Goal: Information Seeking & Learning: Learn about a topic

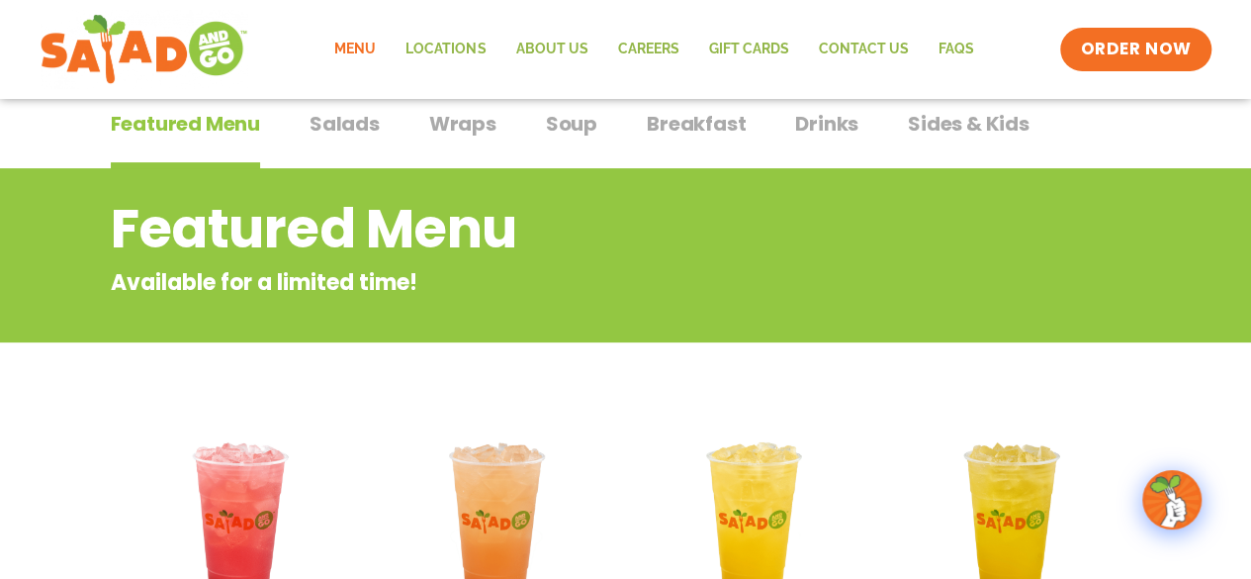
scroll to position [134, 0]
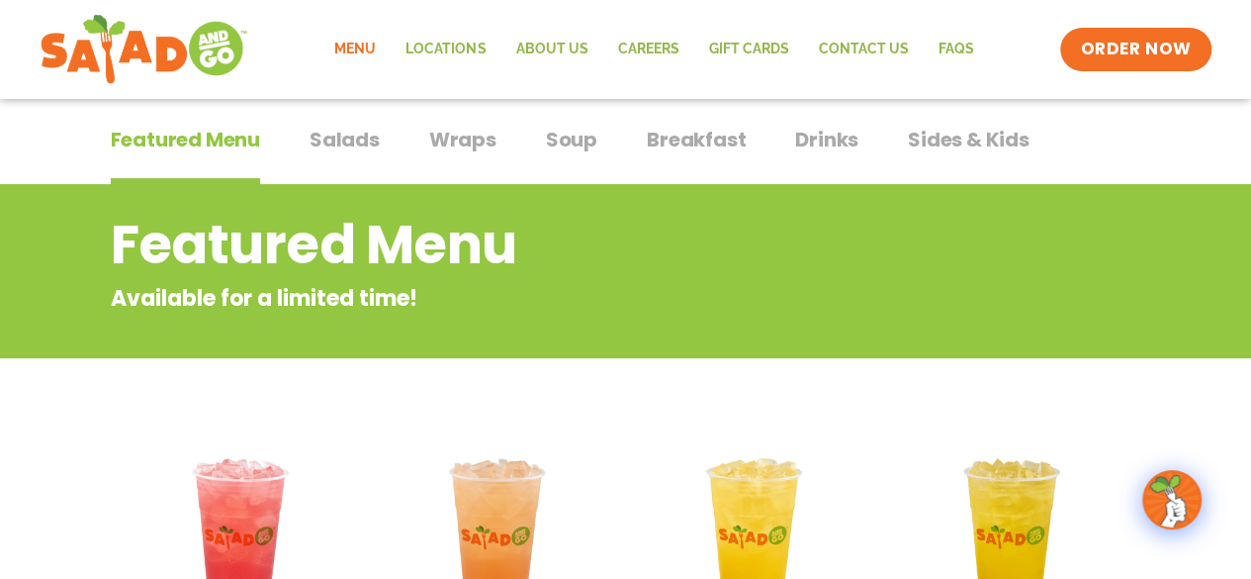
click at [354, 142] on span "Salads" at bounding box center [345, 140] width 70 height 30
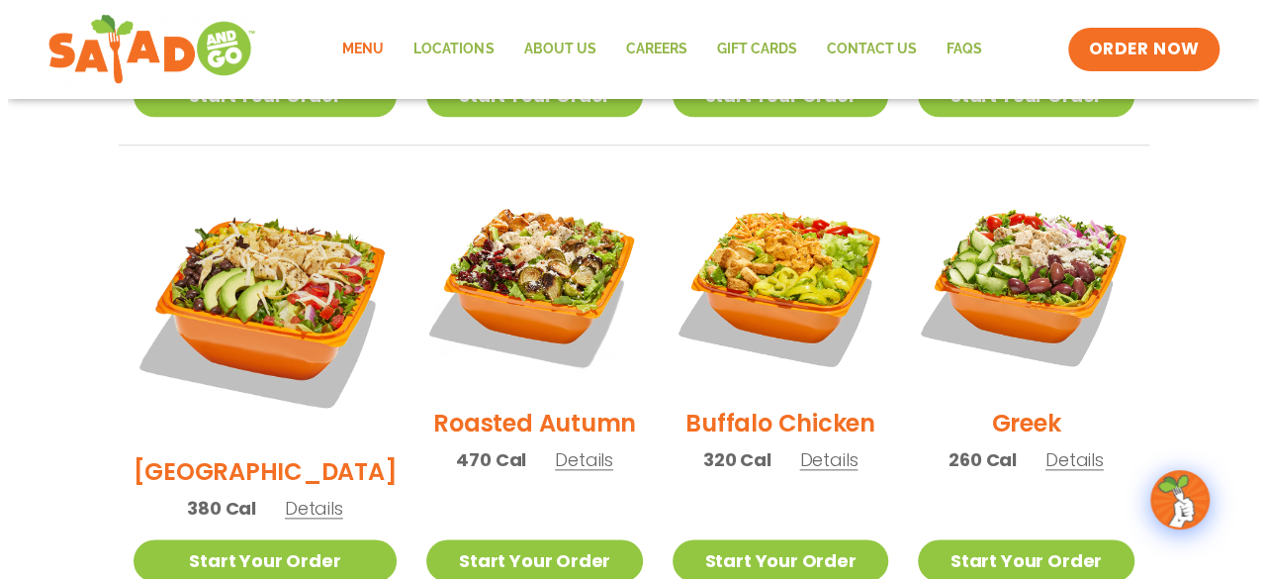
scroll to position [982, 0]
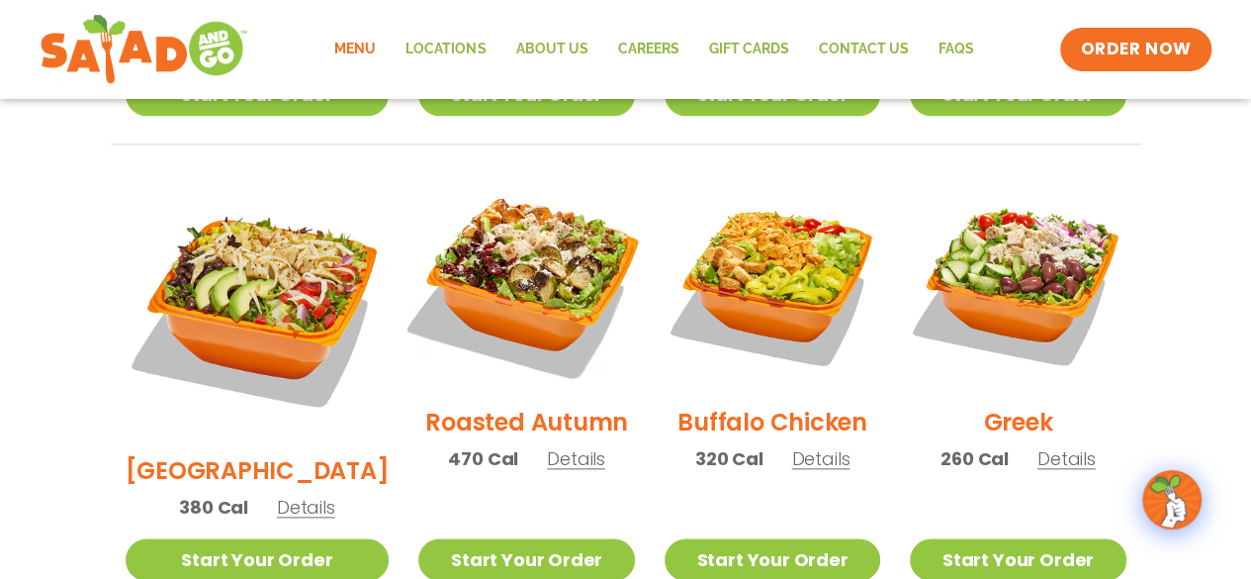
click at [534, 251] on img at bounding box center [526, 281] width 253 height 253
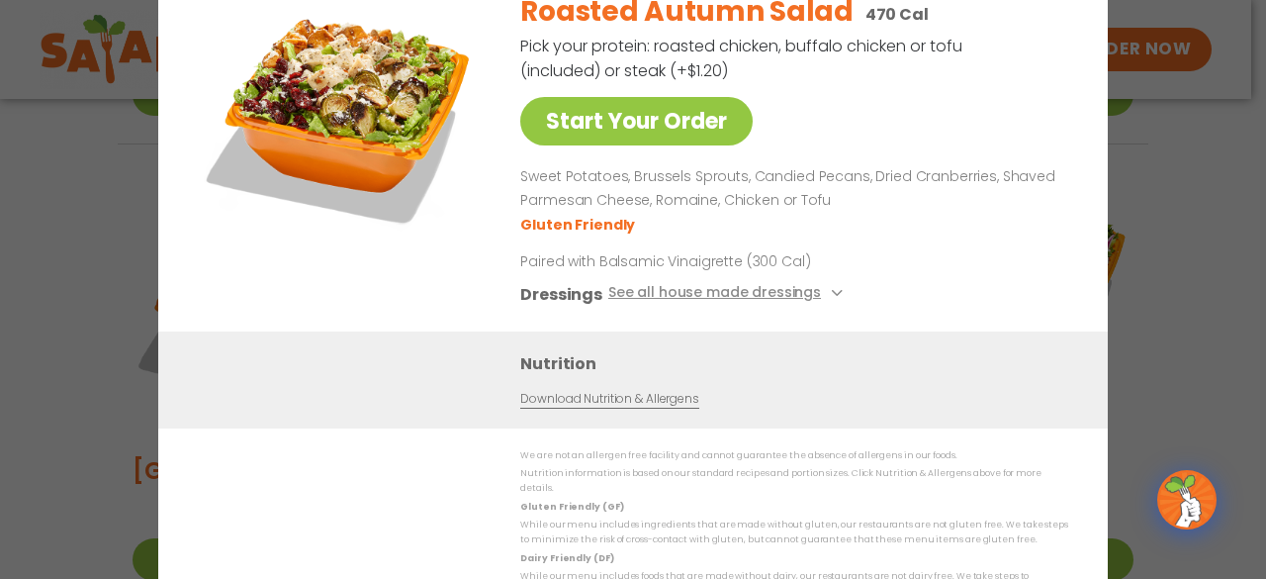
click at [380, 93] on img at bounding box center [341, 114] width 277 height 277
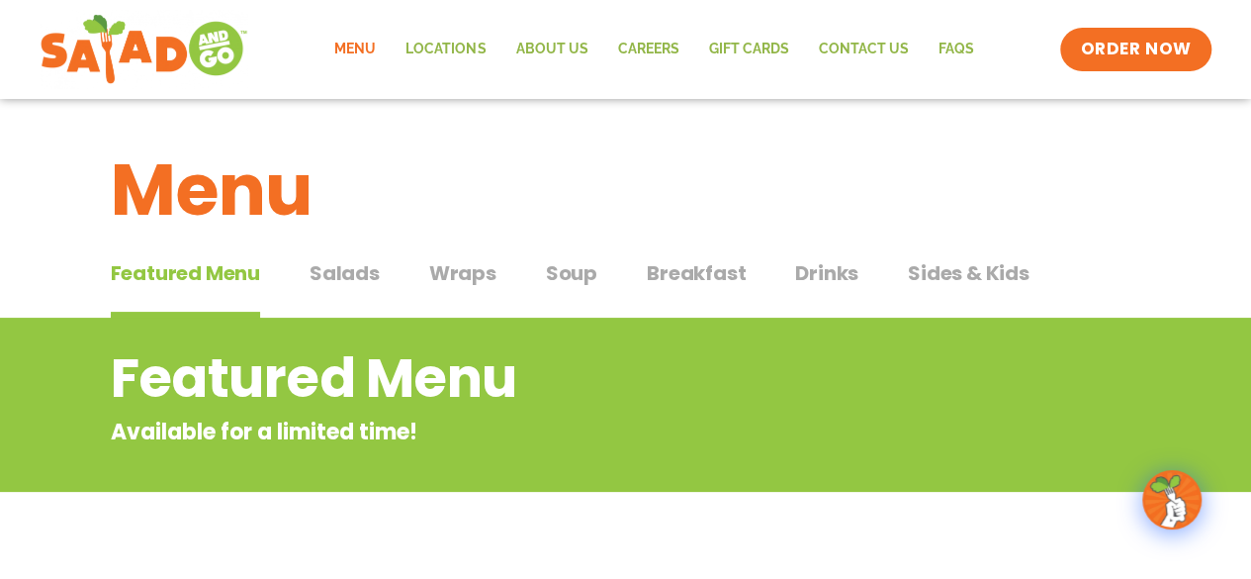
click at [472, 274] on span "Wraps" at bounding box center [462, 273] width 67 height 30
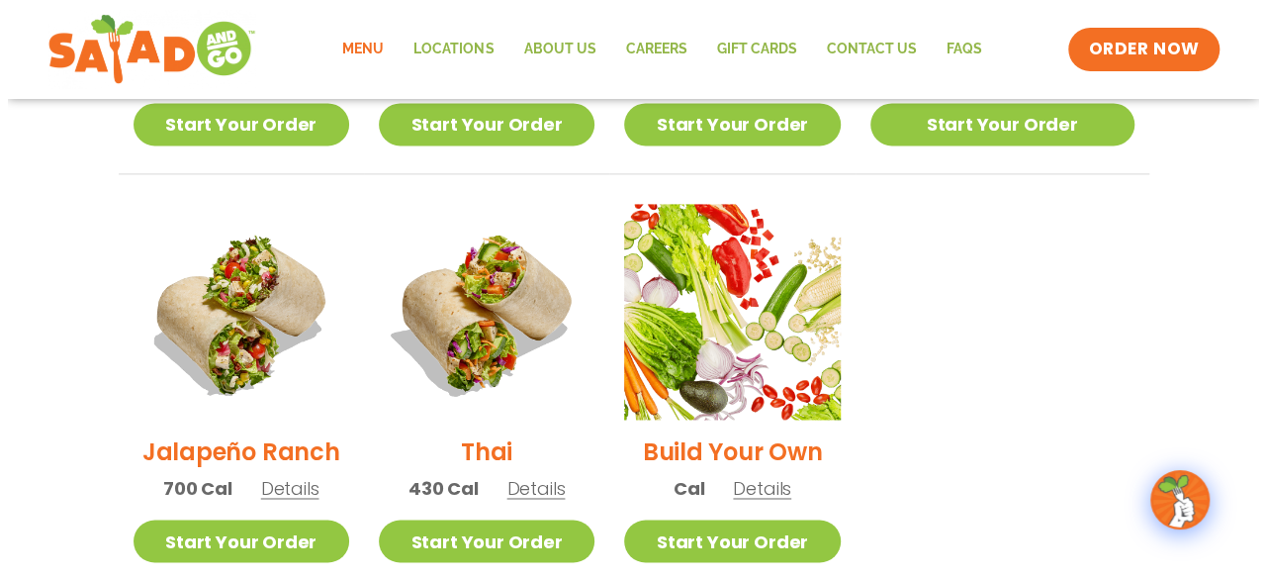
scroll to position [1351, 0]
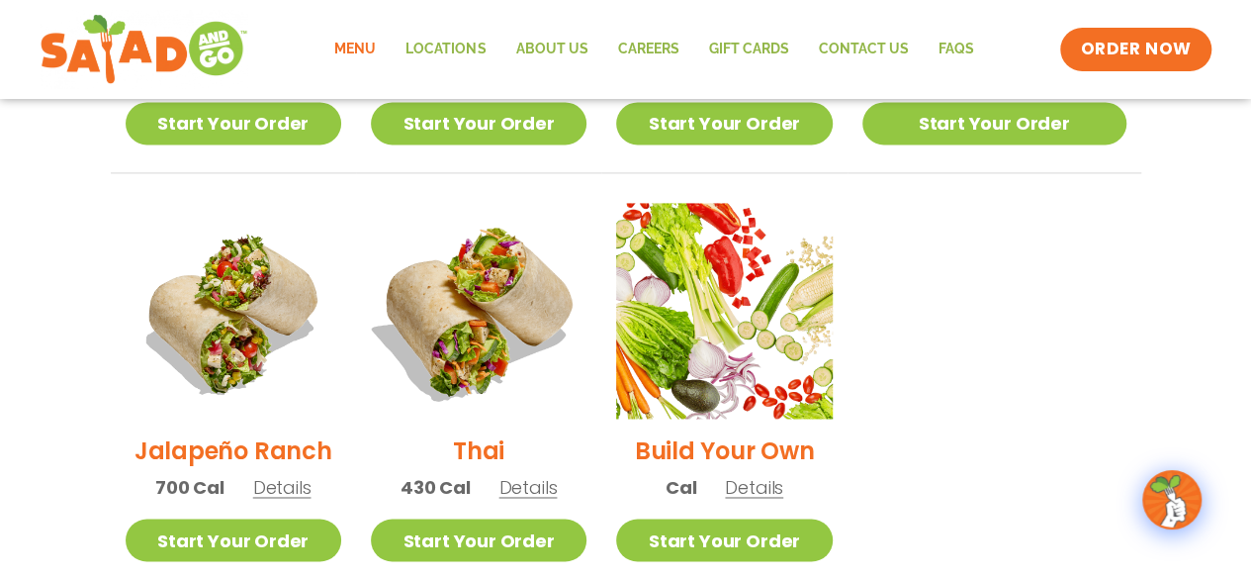
click at [495, 329] on img at bounding box center [478, 310] width 253 height 253
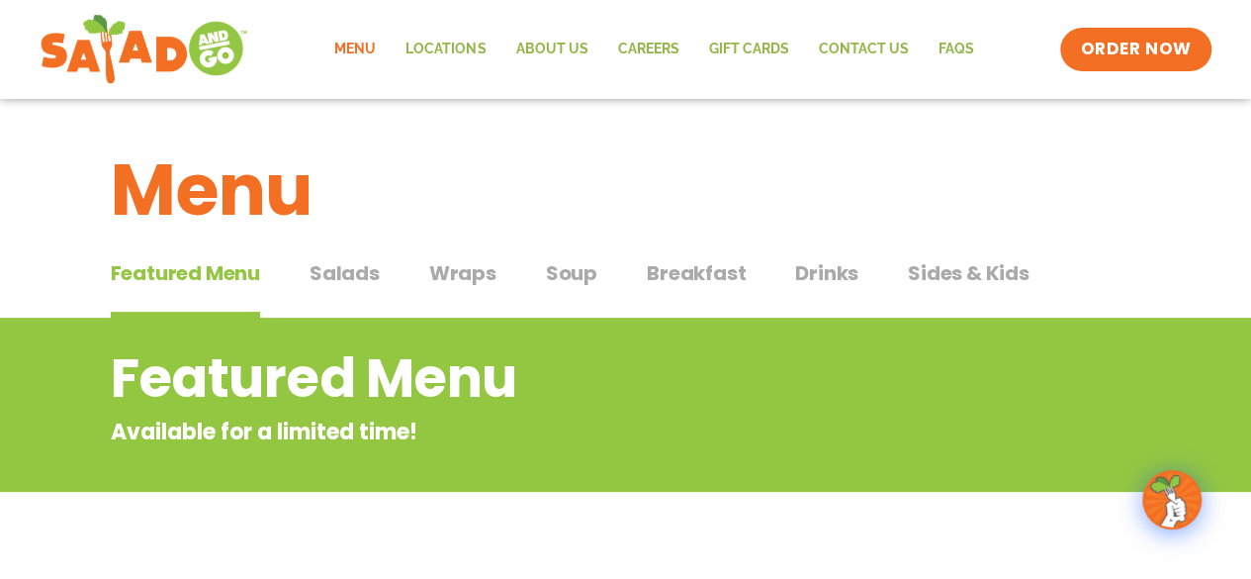
click at [691, 278] on span "Breakfast" at bounding box center [696, 273] width 99 height 30
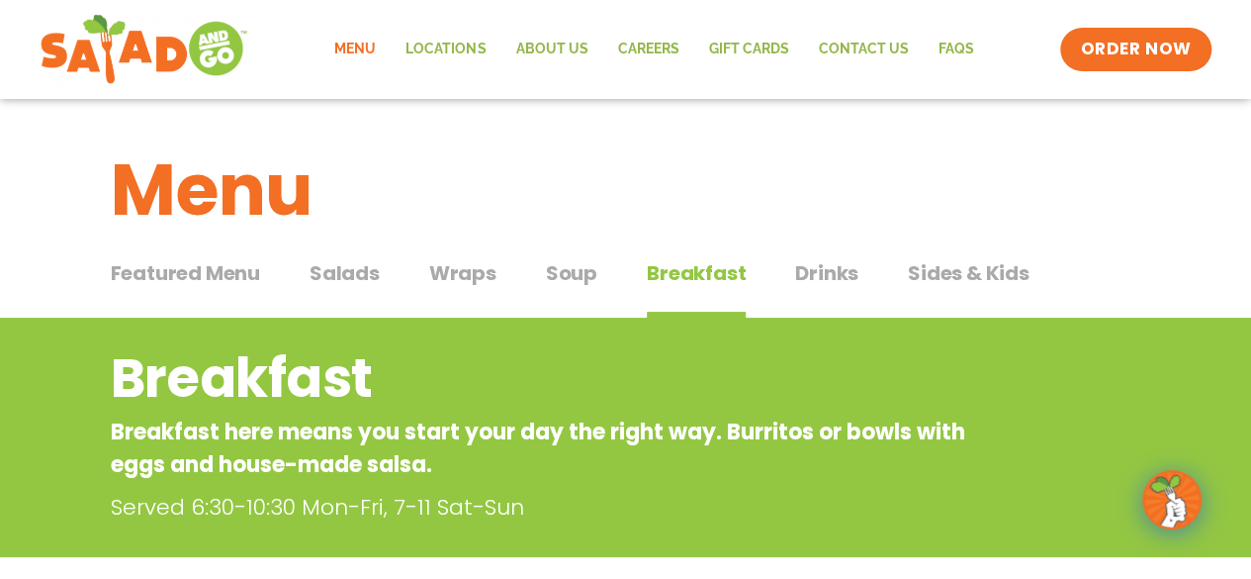
click at [571, 266] on span "Soup" at bounding box center [571, 273] width 51 height 30
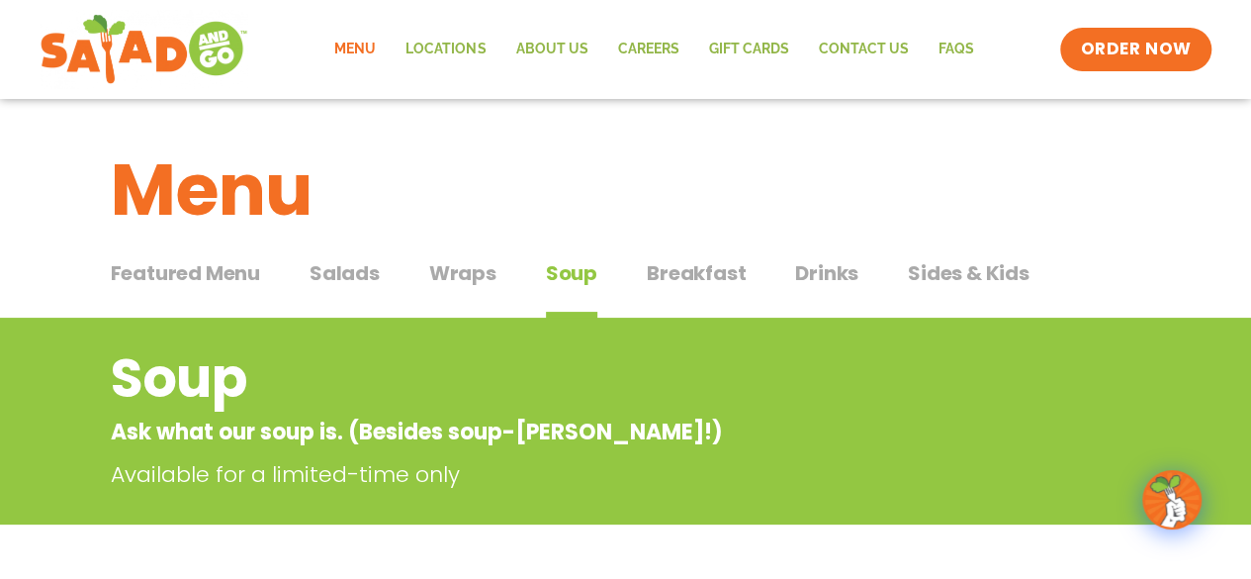
click at [821, 266] on span "Drinks" at bounding box center [826, 273] width 63 height 30
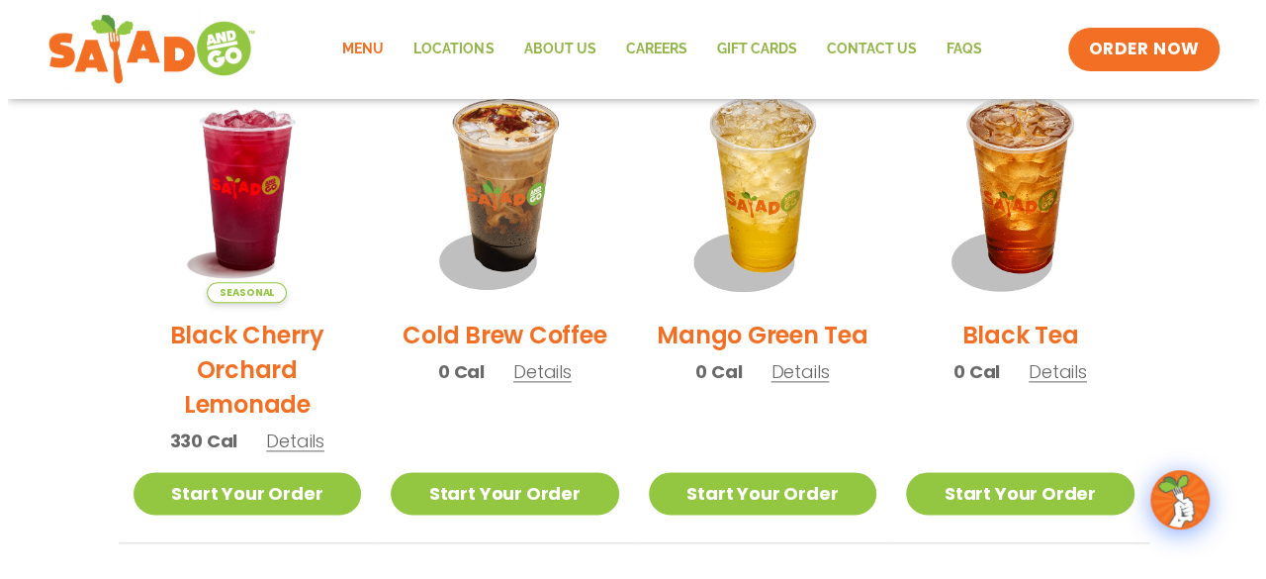
scroll to position [1020, 0]
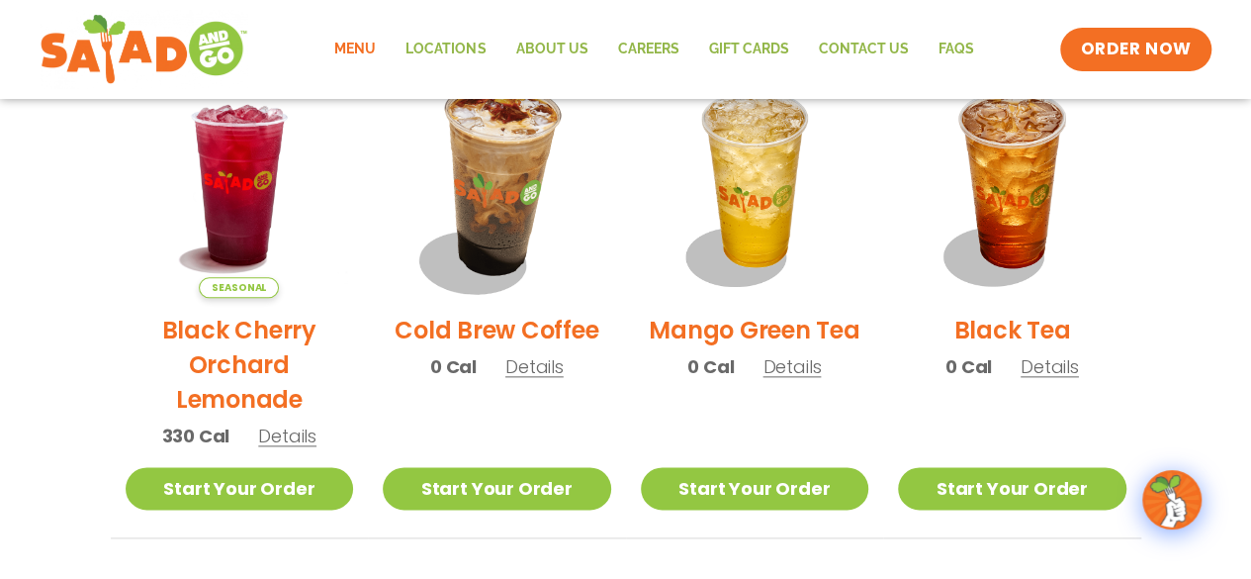
click at [504, 224] on img at bounding box center [497, 183] width 268 height 268
